Goal: Transaction & Acquisition: Book appointment/travel/reservation

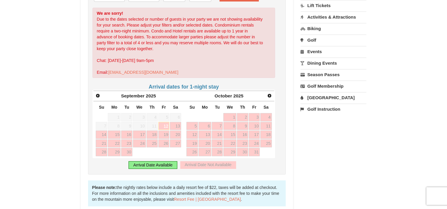
scroll to position [177, 0]
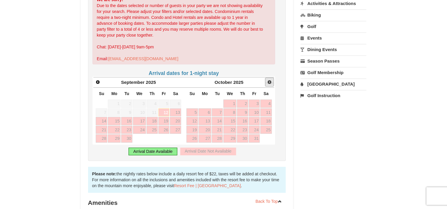
click at [268, 81] on span "Next" at bounding box center [269, 82] width 5 height 5
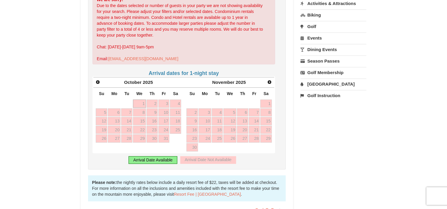
click at [161, 159] on div "Arrival Date Available" at bounding box center [153, 160] width 49 height 8
click at [274, 82] on div "Next [DATE]" at bounding box center [229, 82] width 90 height 11
click at [271, 82] on span "Next" at bounding box center [269, 82] width 5 height 5
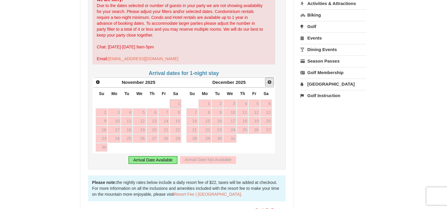
click at [271, 82] on span "Next" at bounding box center [269, 82] width 5 height 5
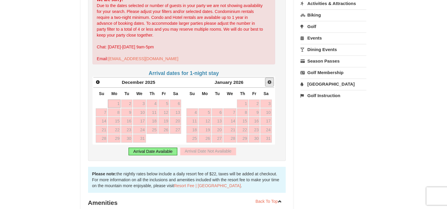
click at [268, 82] on span "Next" at bounding box center [269, 82] width 5 height 5
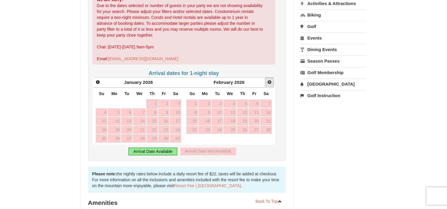
click at [268, 82] on span "Next" at bounding box center [269, 82] width 5 height 5
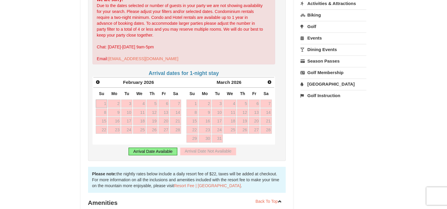
click at [162, 151] on div "Arrival Date Available" at bounding box center [153, 152] width 49 height 8
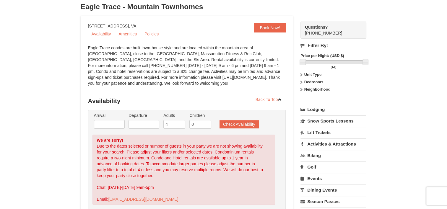
scroll to position [0, 0]
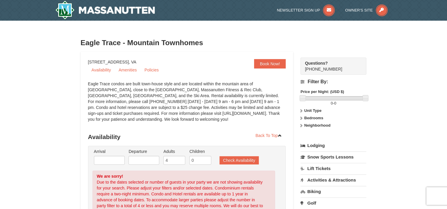
click at [250, 155] on ul "Arrival Please format dates MM/DD/YYYY Please format dates MM/DD/YYYY Departure…" at bounding box center [184, 158] width 183 height 19
click at [251, 158] on button "Check Availability" at bounding box center [239, 160] width 39 height 8
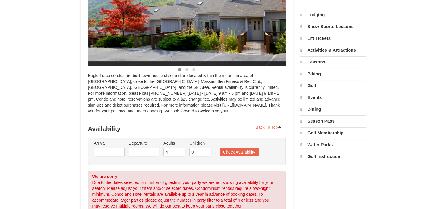
select select "9"
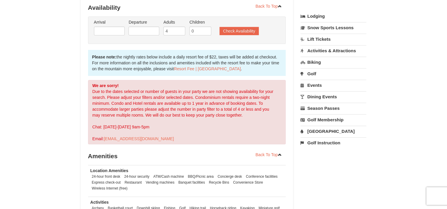
scroll to position [72, 0]
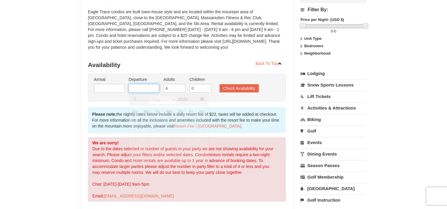
drag, startPoint x: 149, startPoint y: 88, endPoint x: 122, endPoint y: 88, distance: 26.6
click at [149, 88] on input "text" at bounding box center [144, 88] width 31 height 9
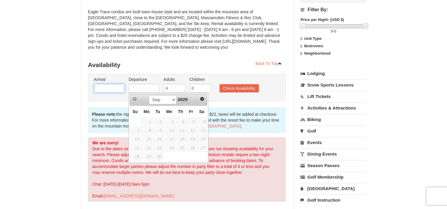
click at [113, 89] on input "text" at bounding box center [109, 88] width 31 height 9
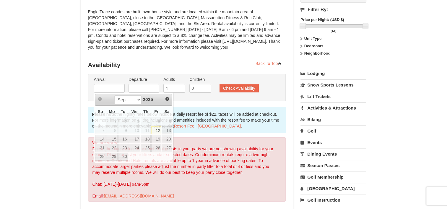
click at [146, 73] on div "Back To Top Availability Check In: [DATE] Check Out: [DATE] Adults: 4 Children:…" at bounding box center [187, 191] width 198 height 264
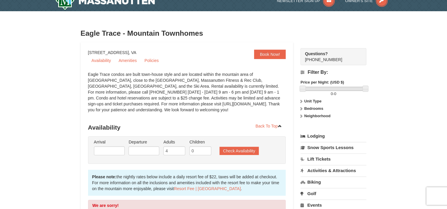
scroll to position [0, 0]
